Goal: Transaction & Acquisition: Purchase product/service

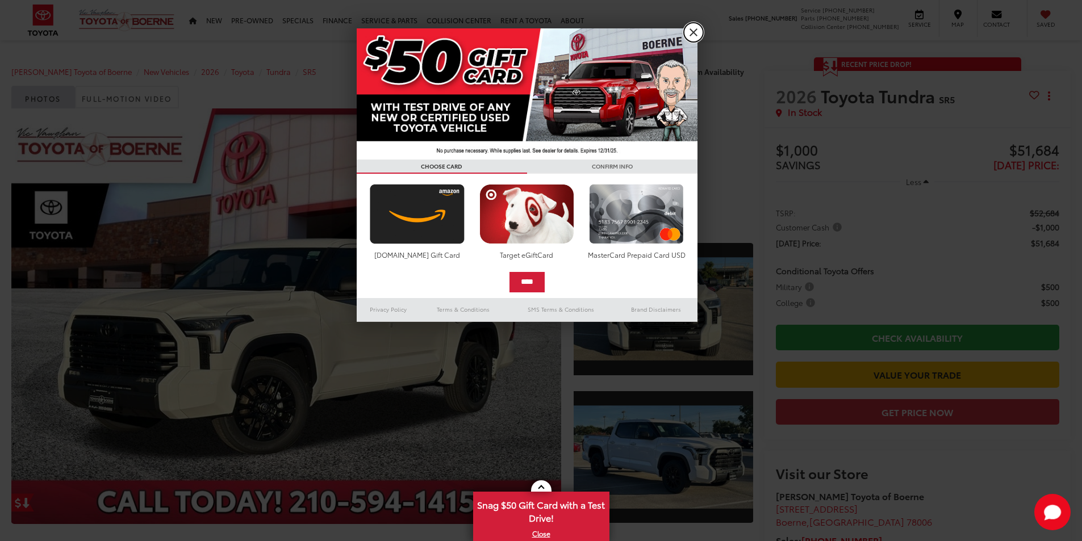
click at [687, 31] on link "X" at bounding box center [693, 32] width 19 height 19
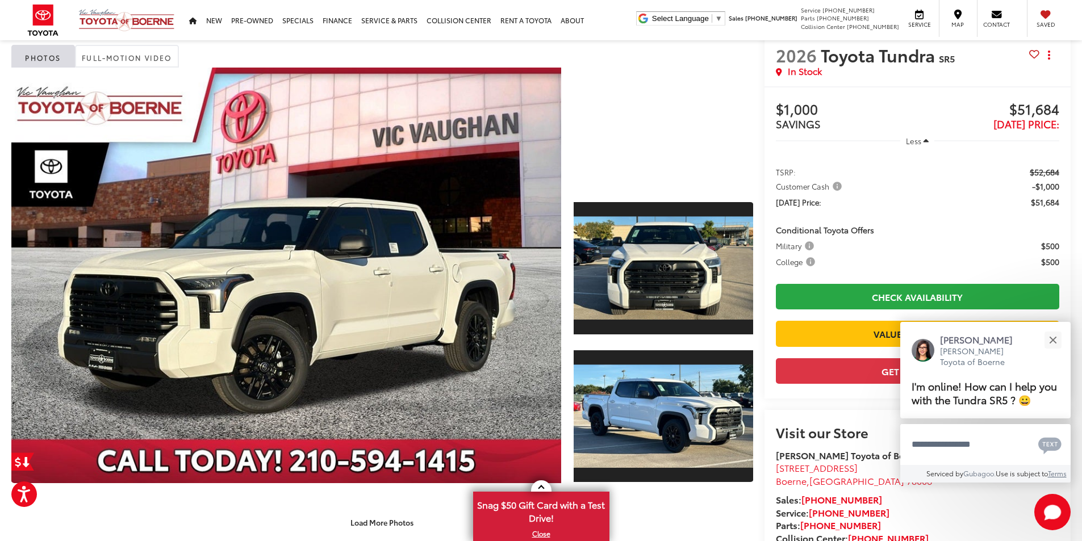
scroll to position [49, 0]
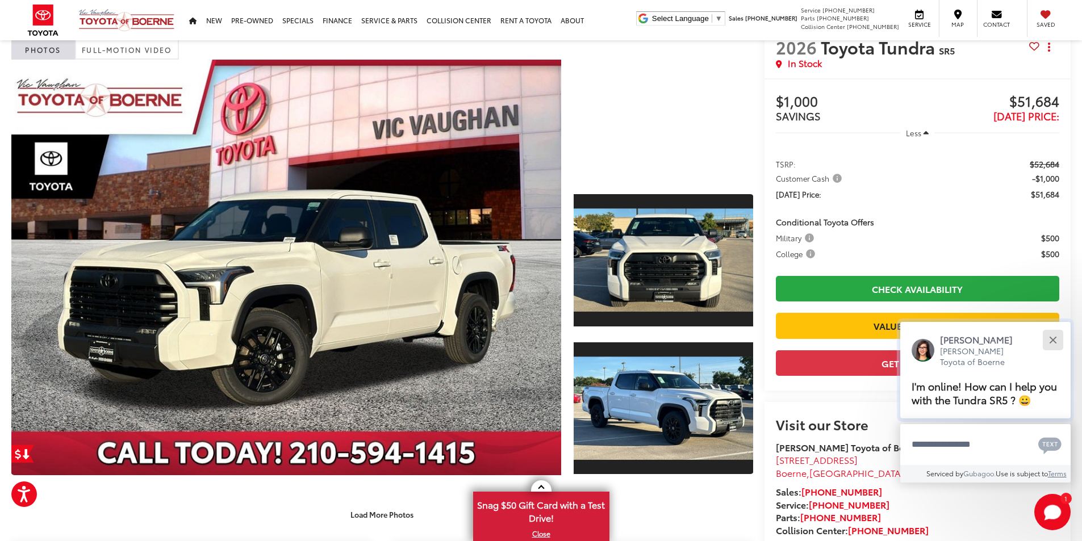
click at [1054, 345] on button "Close" at bounding box center [1053, 340] width 24 height 24
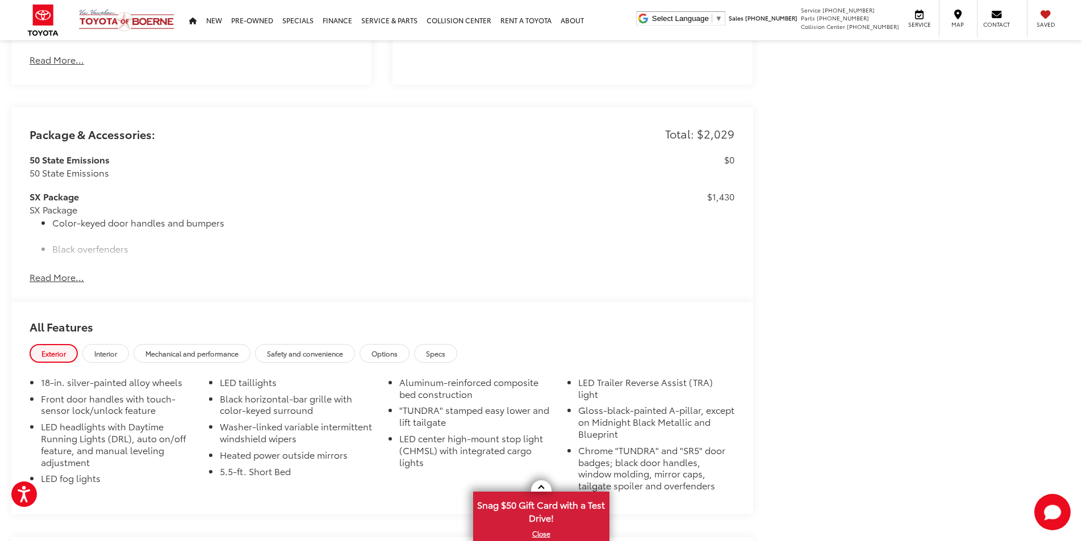
scroll to position [1013, 0]
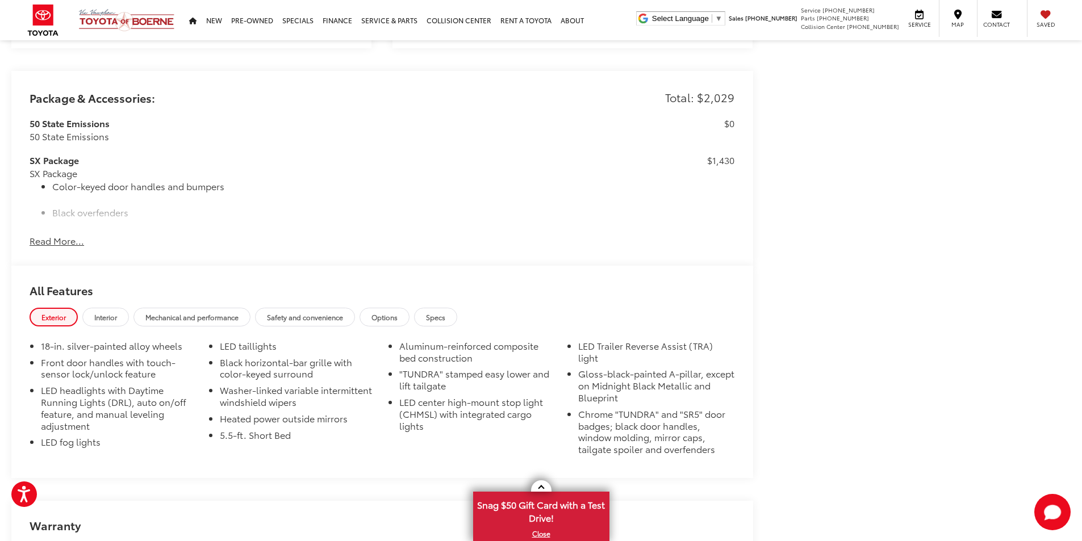
click at [68, 237] on button "Read More..." at bounding box center [57, 241] width 55 height 13
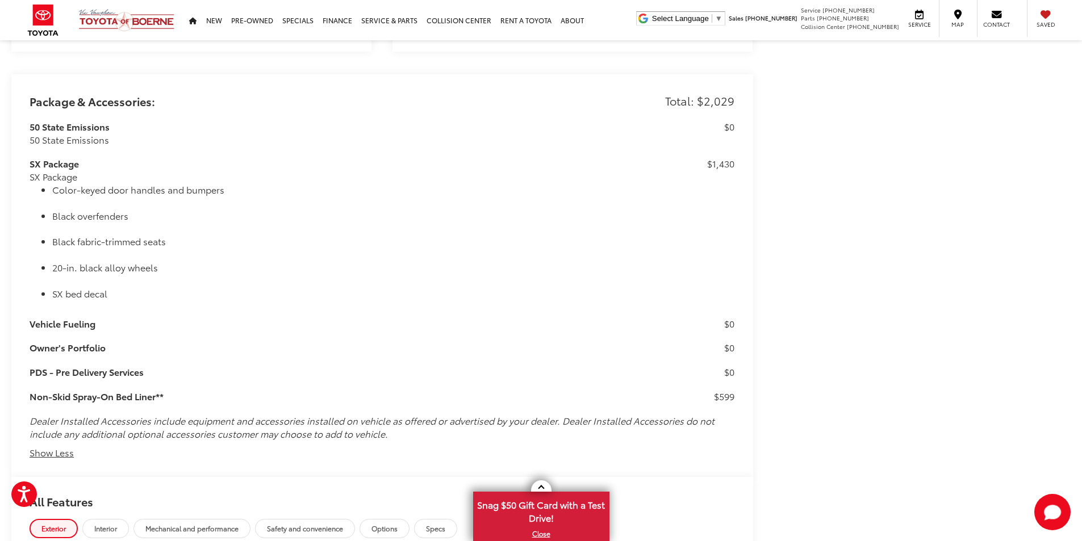
scroll to position [1066, 0]
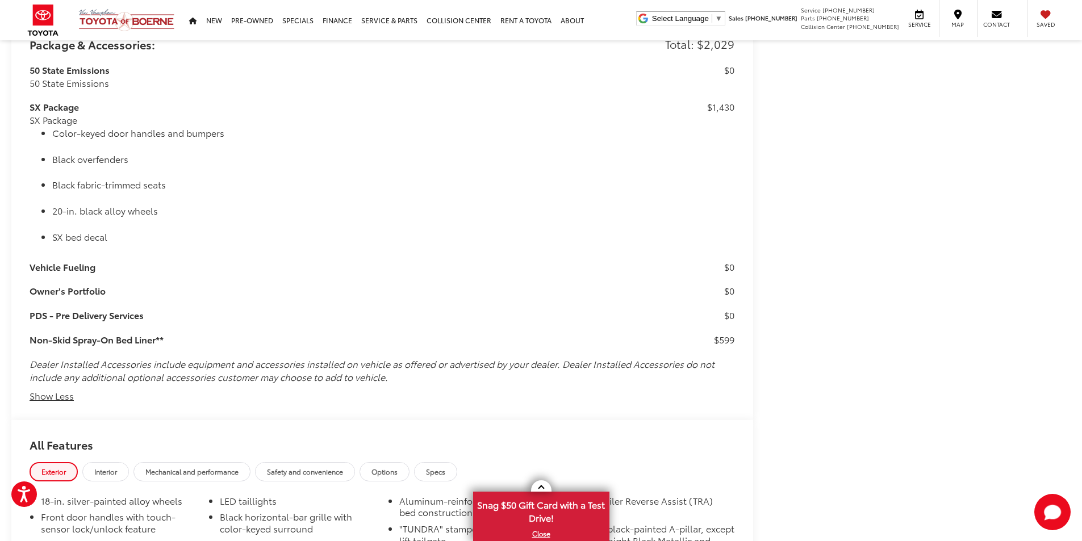
drag, startPoint x: 1082, startPoint y: 274, endPoint x: 1074, endPoint y: 300, distance: 27.3
click at [1074, 300] on div "Vic Vaughan Toyota of Boerne New Vehicles 2026 Toyota Tundra SR5 Confirm Availa…" at bounding box center [541, 174] width 1082 height 2401
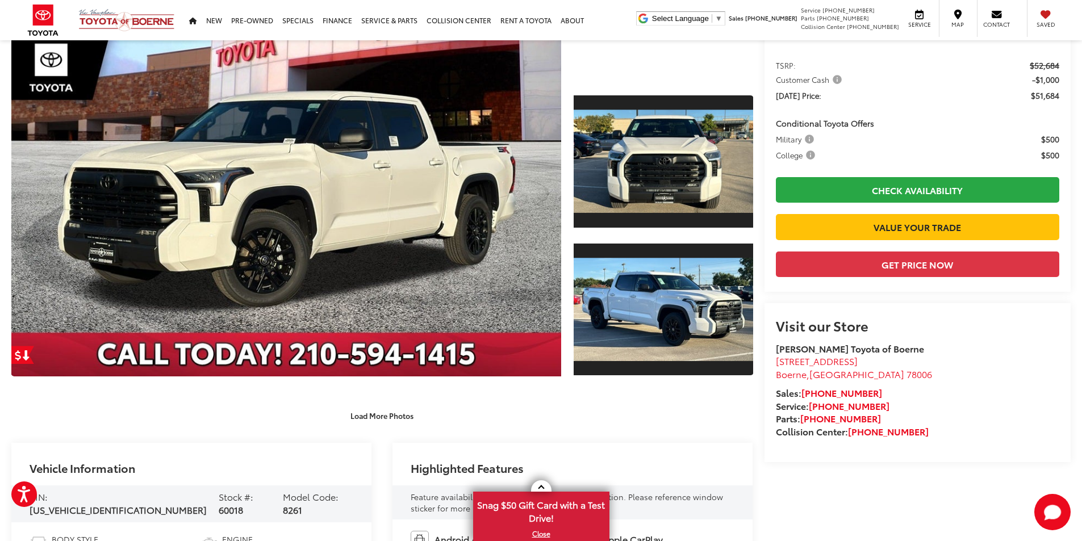
scroll to position [142, 0]
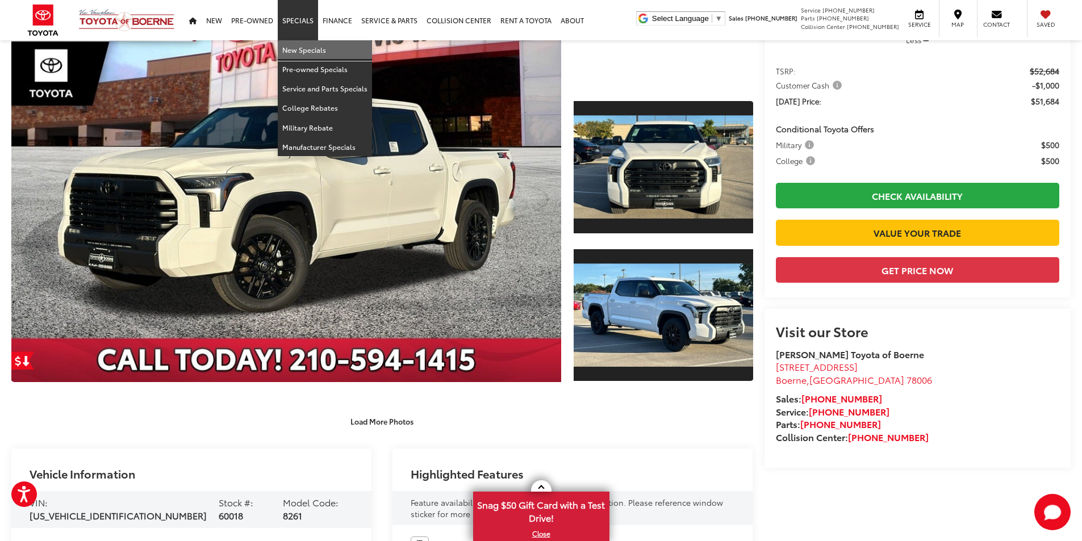
click at [298, 49] on link "New Specials" at bounding box center [325, 49] width 94 height 19
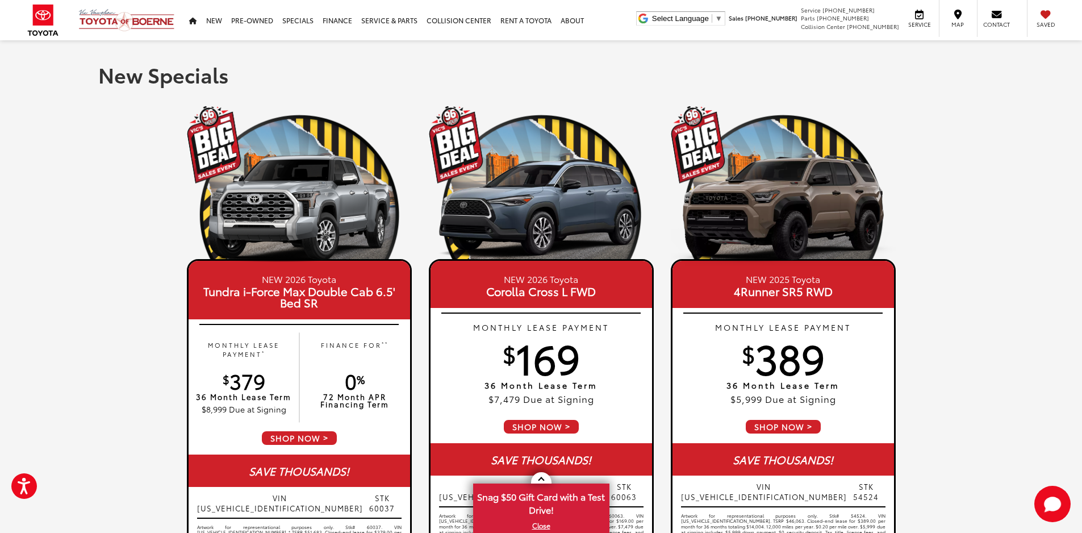
scroll to position [31, 0]
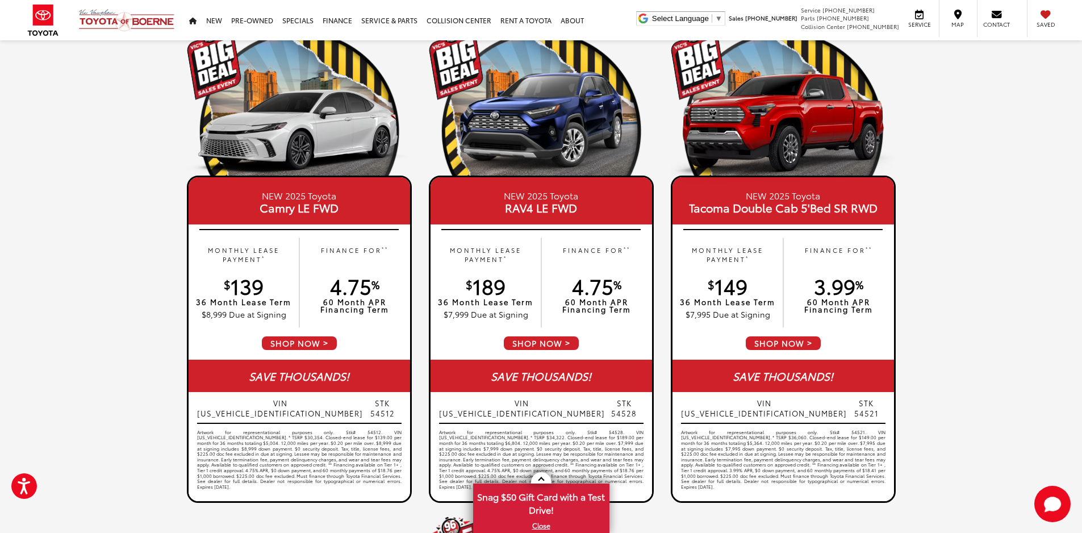
drag, startPoint x: 1088, startPoint y: 208, endPoint x: 30, endPoint y: 174, distance: 1058.8
click at [30, 173] on div "New Specials NEW 2026 Toyota Tundra i-Force Max Double Cab 6.5' Bed SR MONTHLY …" at bounding box center [541, 235] width 1082 height 1545
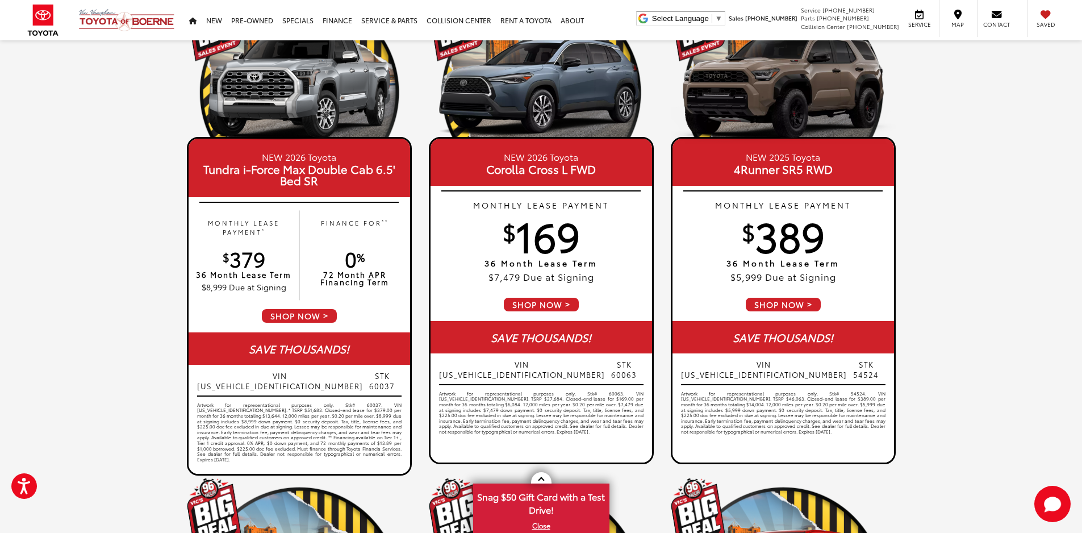
scroll to position [127, 0]
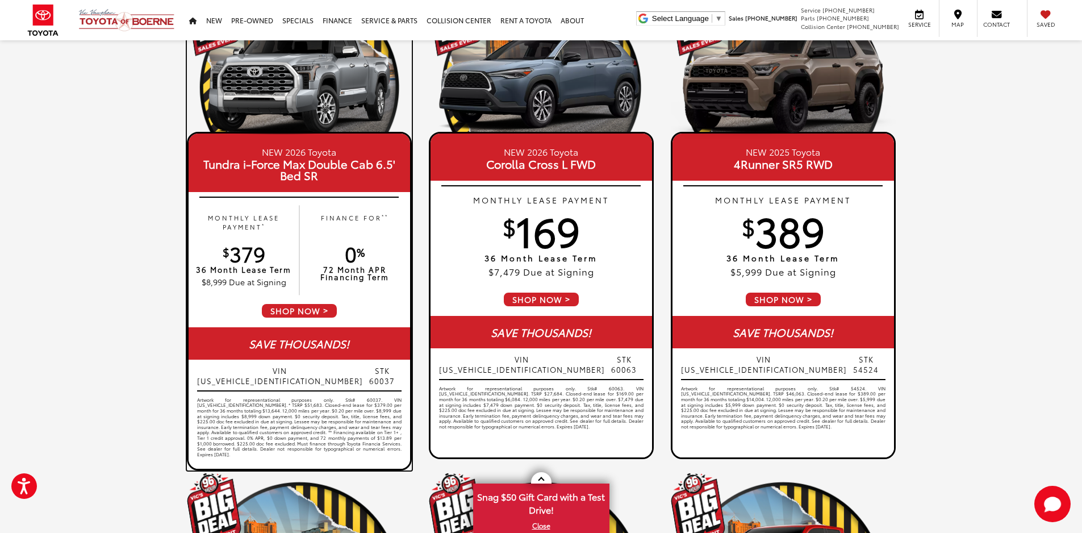
click at [285, 190] on header "NEW 2026 Toyota Tundra i-Force Max Double Cab 6.5' Bed SR" at bounding box center [300, 162] width 222 height 59
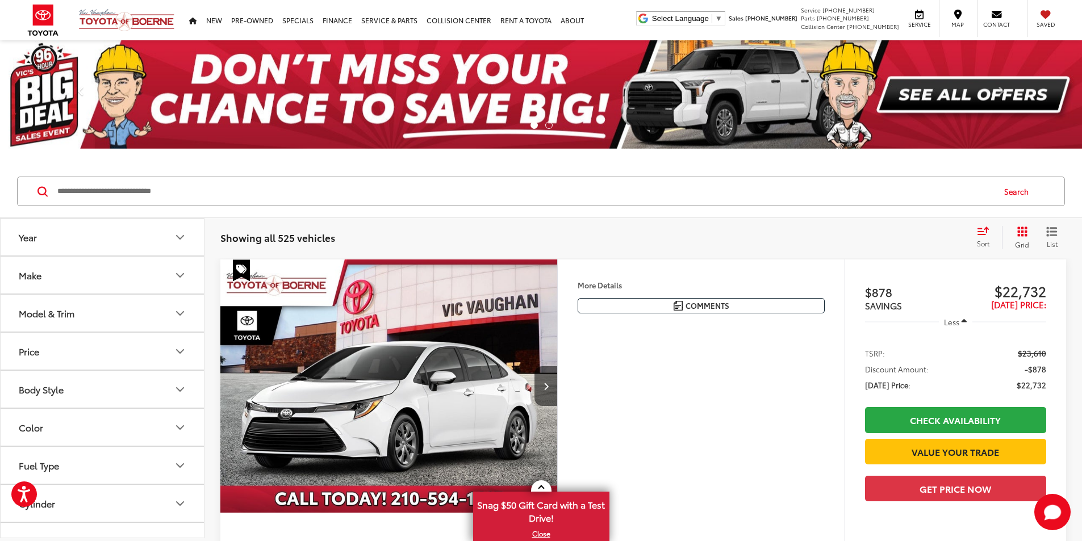
click at [159, 316] on button "Model & Trim" at bounding box center [103, 313] width 204 height 37
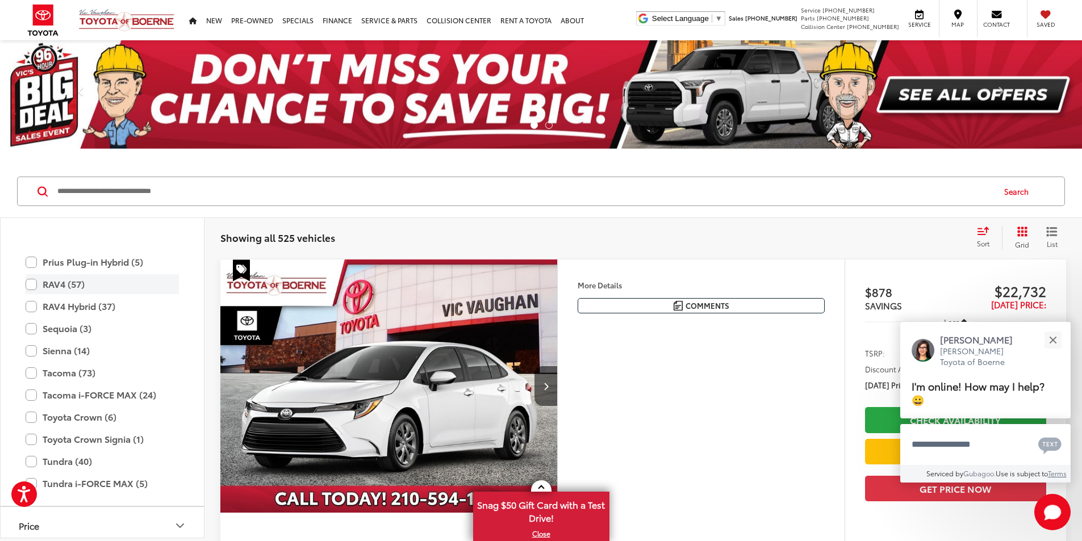
scroll to position [448, 0]
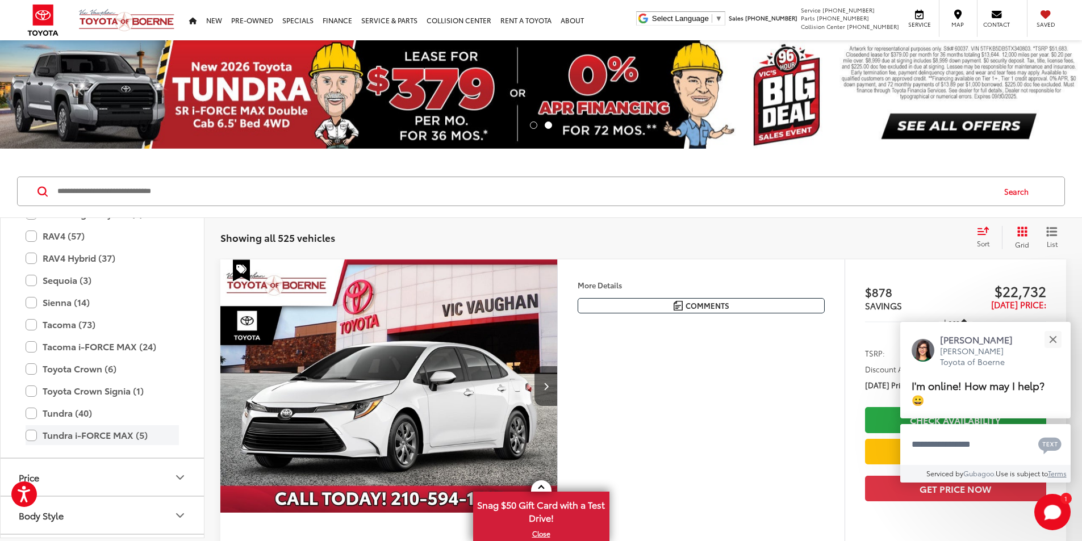
click at [33, 432] on label "Tundra i-FORCE MAX (5)" at bounding box center [102, 435] width 153 height 20
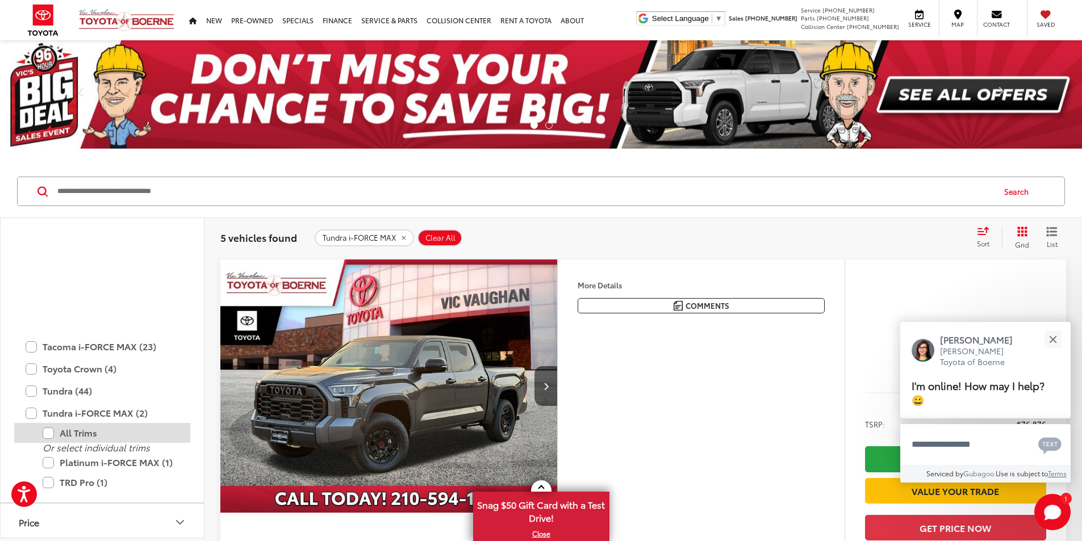
scroll to position [618, 0]
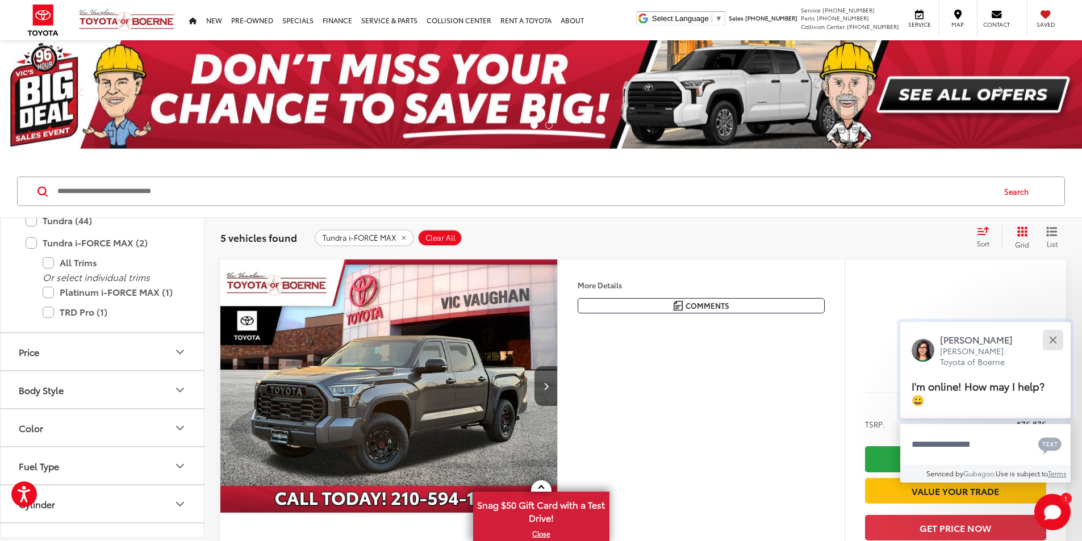
click at [1048, 346] on button "Close" at bounding box center [1053, 340] width 24 height 24
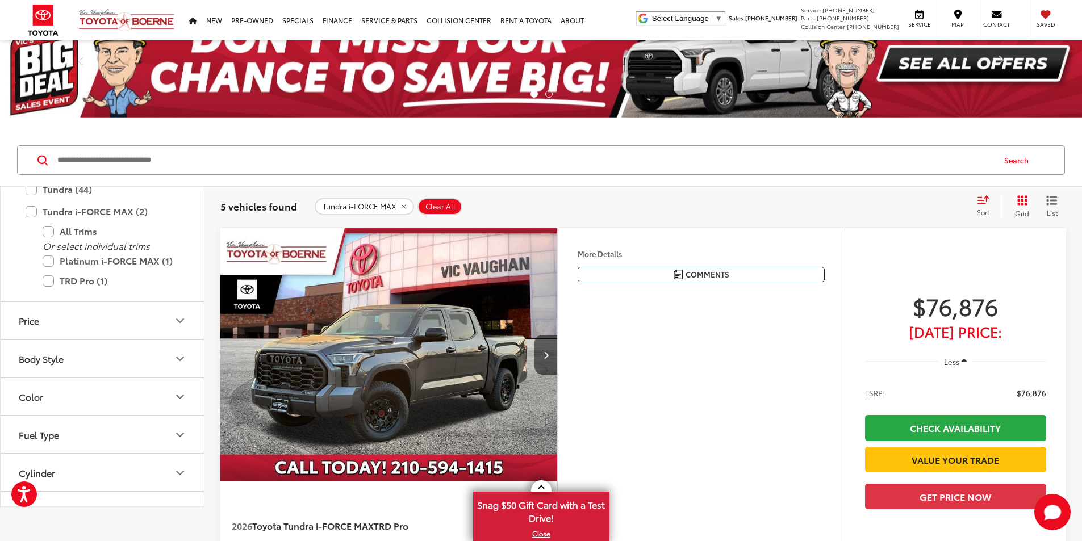
scroll to position [0, 0]
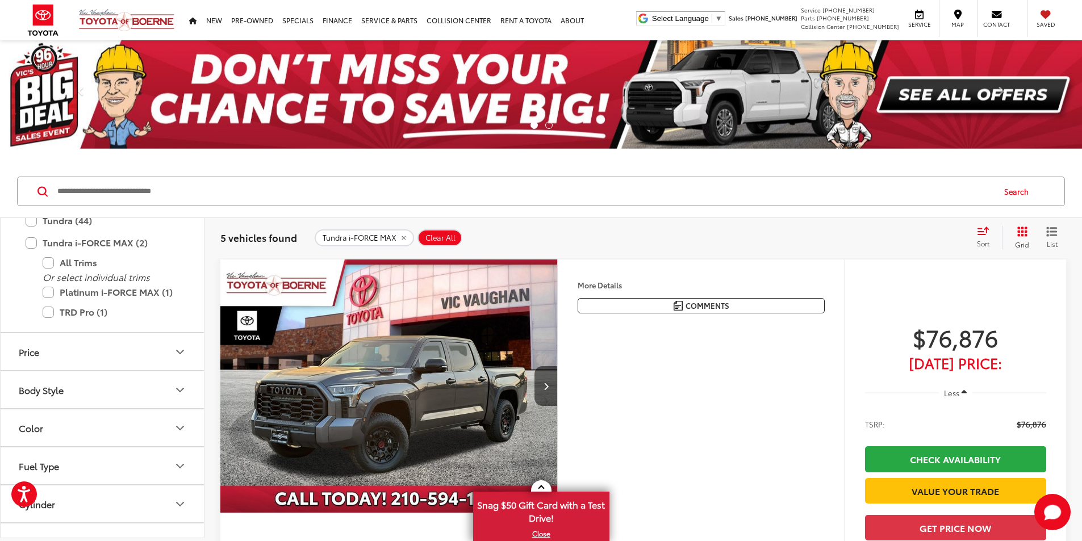
click at [982, 241] on span "Sort" at bounding box center [983, 244] width 12 height 10
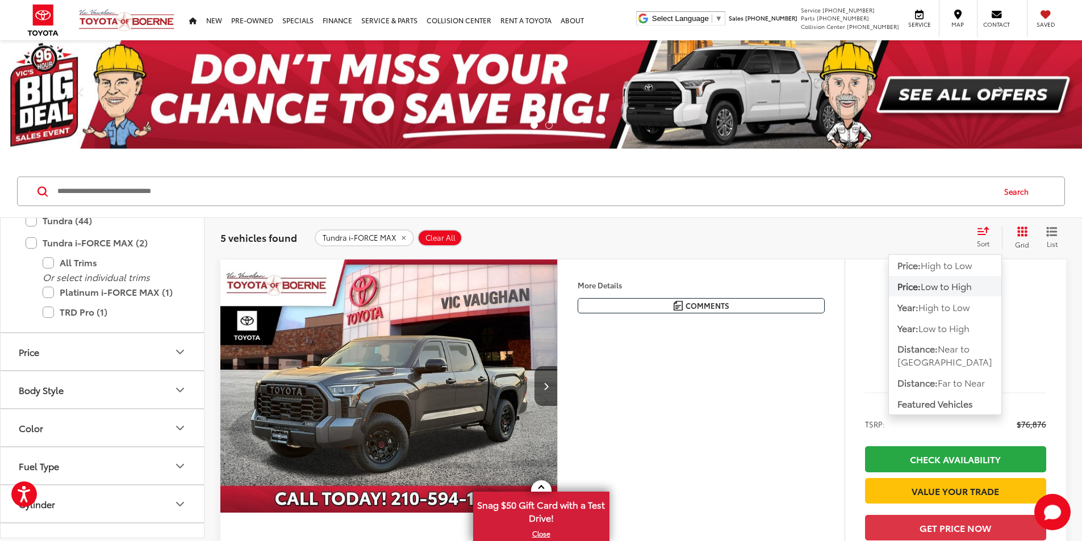
click at [942, 289] on span "Low to High" at bounding box center [946, 285] width 51 height 13
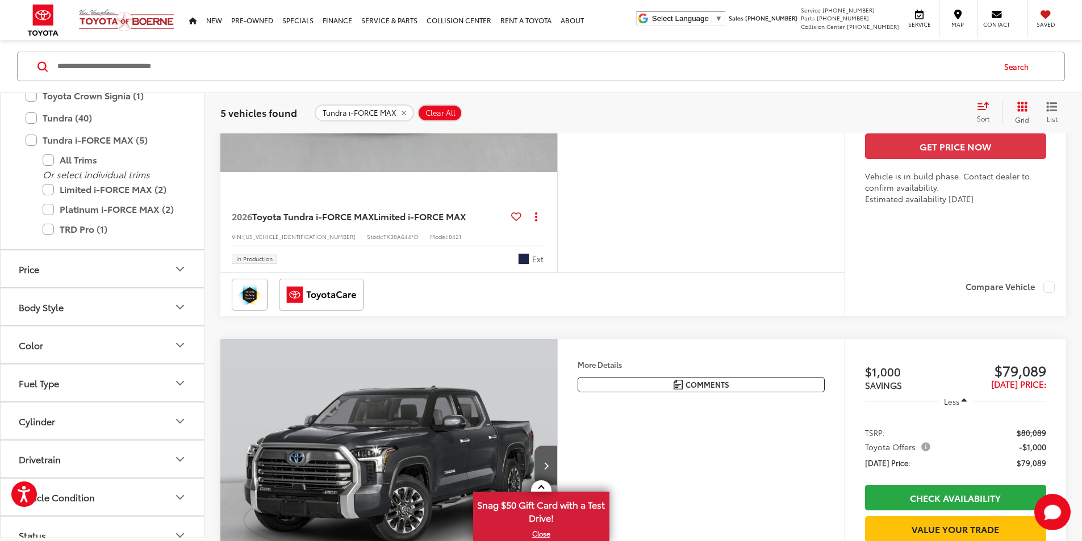
scroll to position [1623, 0]
